Goal: Task Accomplishment & Management: Manage account settings

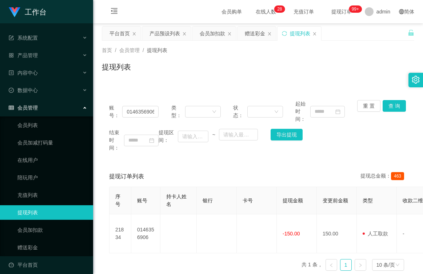
scroll to position [5, 0]
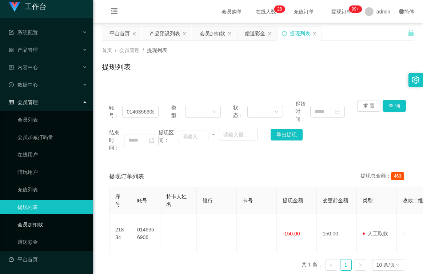
click at [32, 225] on link "会员加扣款" at bounding box center [52, 224] width 70 height 15
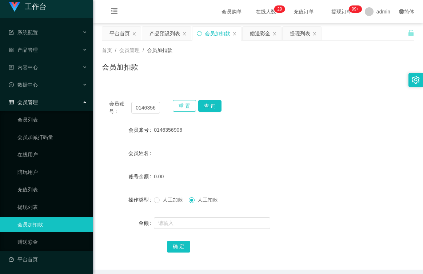
click at [186, 107] on button "重 置" at bounding box center [184, 106] width 23 height 12
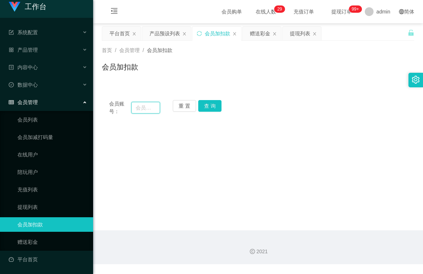
click at [151, 108] on input "text" at bounding box center [145, 108] width 29 height 12
paste input "kaizer"
type input "kaizer"
click at [207, 109] on button "查 询" at bounding box center [209, 106] width 23 height 12
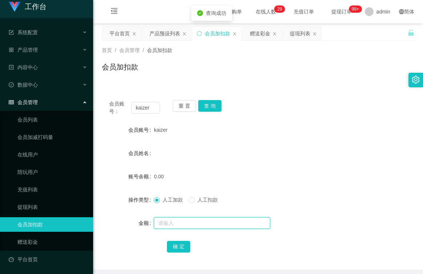
click at [182, 223] on input "text" at bounding box center [212, 223] width 116 height 12
type input "100"
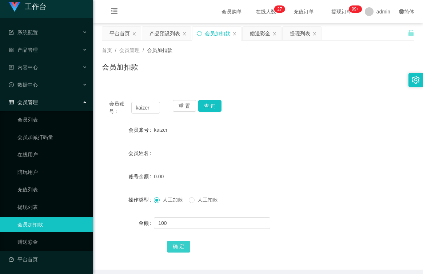
click at [180, 247] on button "确 定" at bounding box center [178, 247] width 23 height 12
click at [167, 33] on div "产品预设列表" at bounding box center [165, 34] width 31 height 14
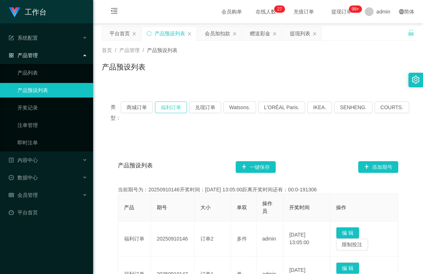
click at [179, 104] on button "福利订单" at bounding box center [171, 108] width 32 height 12
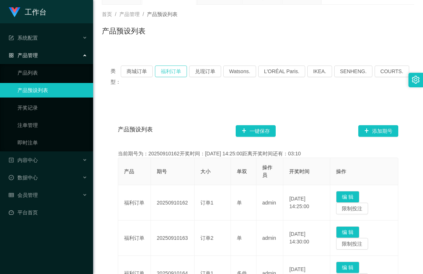
scroll to position [40, 0]
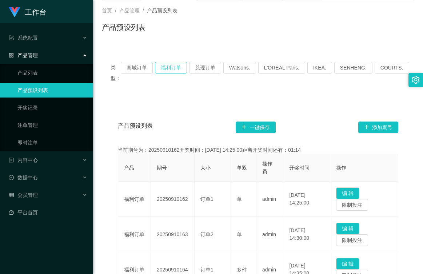
click at [176, 62] on button "福利订单" at bounding box center [171, 68] width 32 height 12
click at [174, 68] on button "福利订单" at bounding box center [171, 68] width 32 height 12
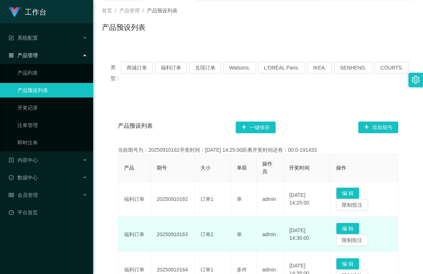
drag, startPoint x: 187, startPoint y: 234, endPoint x: 153, endPoint y: 234, distance: 34.2
click at [153, 234] on td "20250910163" at bounding box center [173, 234] width 44 height 35
copy td "20250910163"
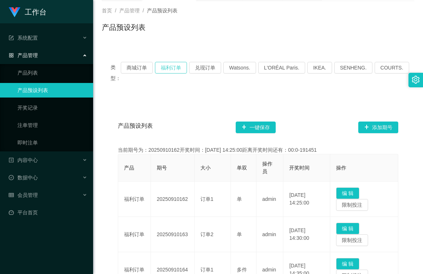
click at [177, 70] on button "福利订单" at bounding box center [171, 68] width 32 height 12
click at [181, 68] on button "福利订单" at bounding box center [171, 68] width 32 height 12
click at [26, 193] on span "会员管理" at bounding box center [23, 195] width 29 height 6
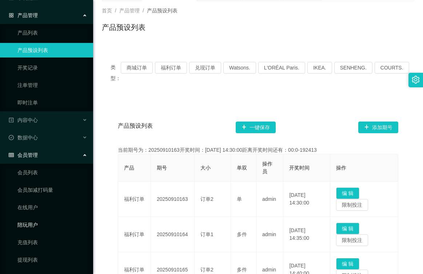
scroll to position [93, 0]
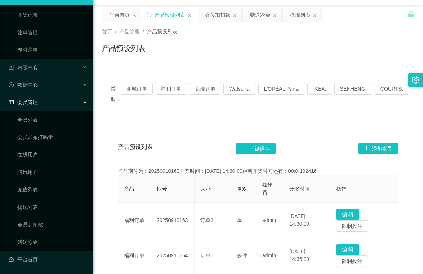
scroll to position [0, 0]
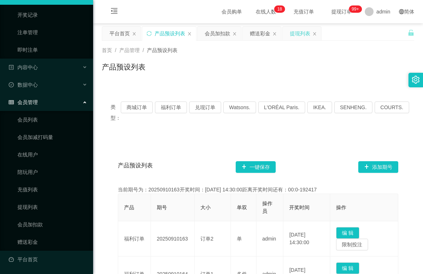
click at [301, 33] on div "提现列表" at bounding box center [300, 34] width 20 height 14
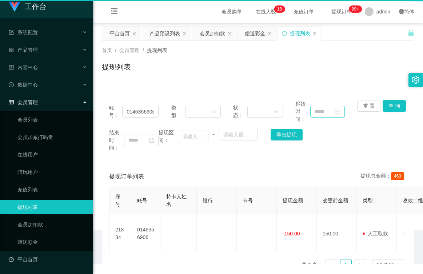
scroll to position [5, 0]
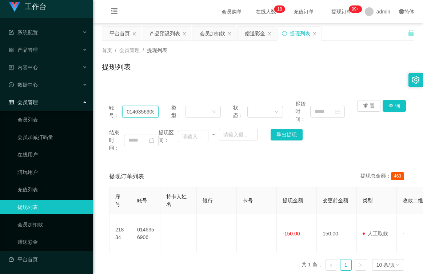
click at [154, 111] on input "0146356906" at bounding box center [140, 112] width 36 height 12
type input "0"
click at [146, 112] on input "text" at bounding box center [140, 112] width 36 height 12
paste input "kaizer"
type input "kaizer"
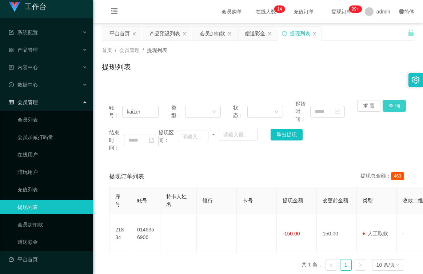
click at [392, 105] on button "查 询" at bounding box center [394, 106] width 23 height 12
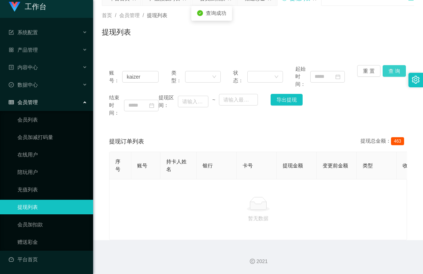
scroll to position [40, 0]
click at [173, 43] on div "首页 / 会员管理 / 提现列表 / 提现列表" at bounding box center [258, 27] width 330 height 43
click at [389, 65] on button "查 询" at bounding box center [394, 71] width 23 height 12
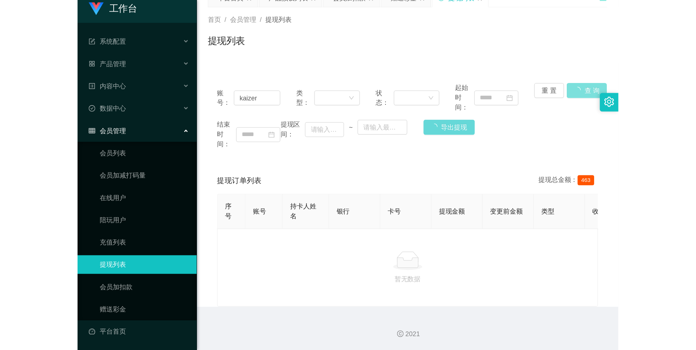
scroll to position [33, 0]
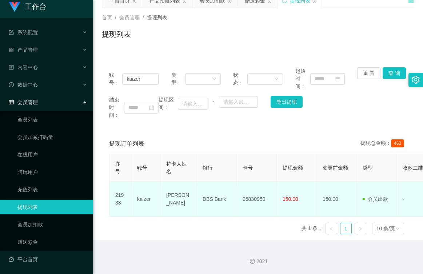
click at [253, 199] on td "96830950" at bounding box center [257, 199] width 40 height 35
copy td "96830950"
click at [392, 199] on td "会员出款 人工取款" at bounding box center [377, 199] width 40 height 35
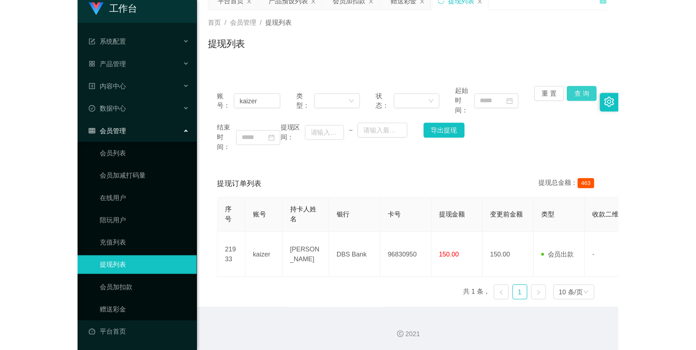
scroll to position [0, 0]
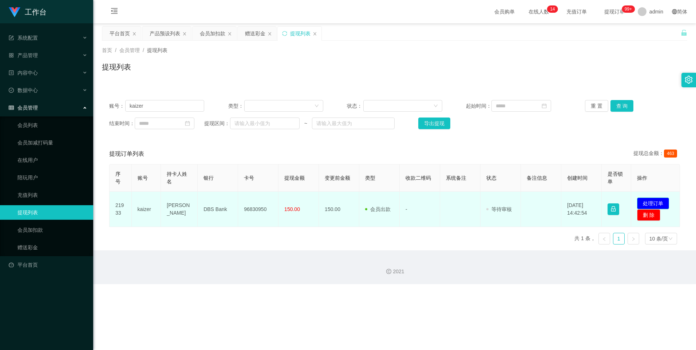
drag, startPoint x: 646, startPoint y: 205, endPoint x: 639, endPoint y: 199, distance: 8.5
click at [423, 204] on button "处理订单" at bounding box center [653, 204] width 32 height 12
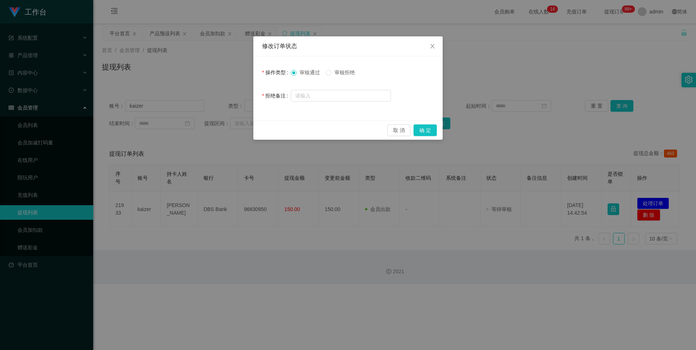
click at [417, 124] on div "取 消 确 定" at bounding box center [347, 129] width 189 height 19
click at [423, 128] on button "确 定" at bounding box center [424, 130] width 23 height 12
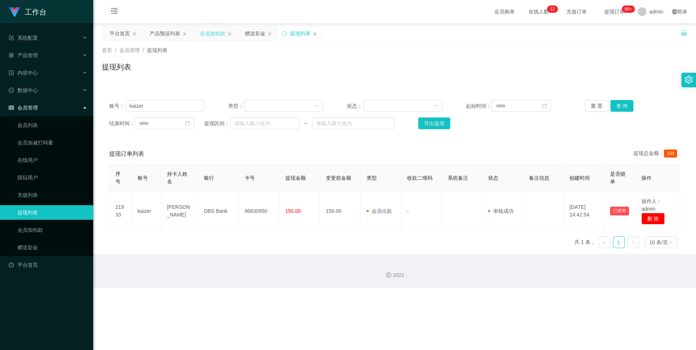
click at [217, 34] on div "会员加扣款" at bounding box center [212, 34] width 25 height 14
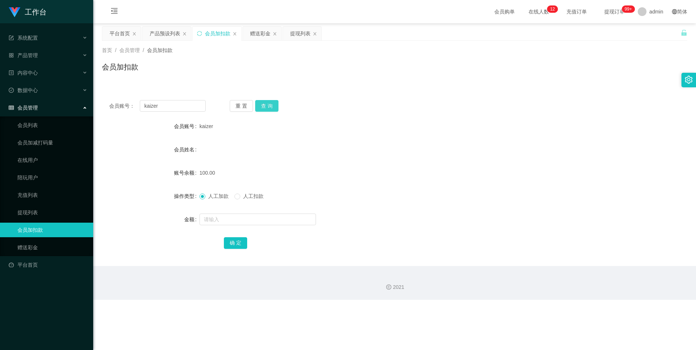
click at [267, 105] on button "查 询" at bounding box center [266, 106] width 23 height 12
